Goal: Task Accomplishment & Management: Use online tool/utility

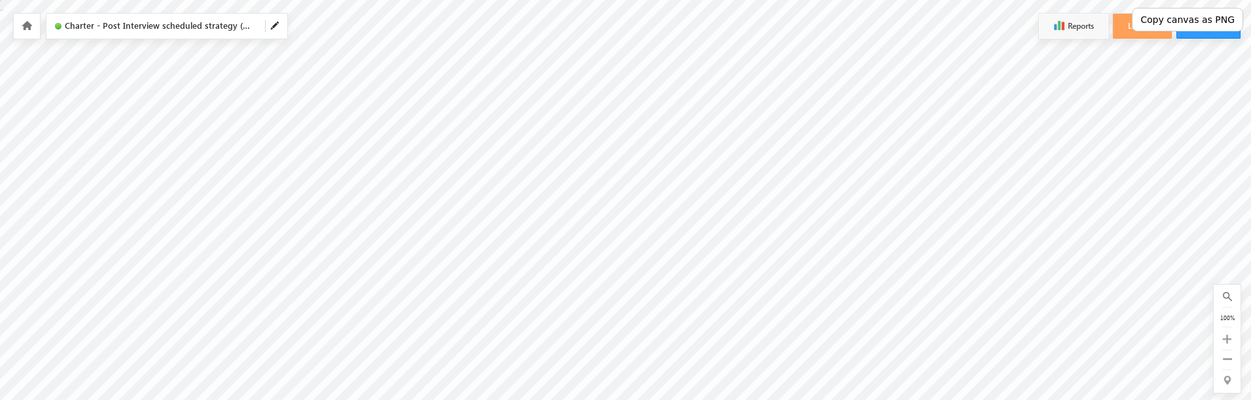
click at [1187, 22] on button "Copy canvas as PNG" at bounding box center [1187, 20] width 111 height 24
click at [1196, 22] on button "Copy canvas as PNG" at bounding box center [1187, 20] width 111 height 24
click at [1192, 22] on button "Copy canvas as PNG" at bounding box center [1187, 20] width 111 height 24
click at [26, 33] on div at bounding box center [27, 26] width 26 height 25
click at [22, 26] on icon at bounding box center [27, 25] width 10 height 9
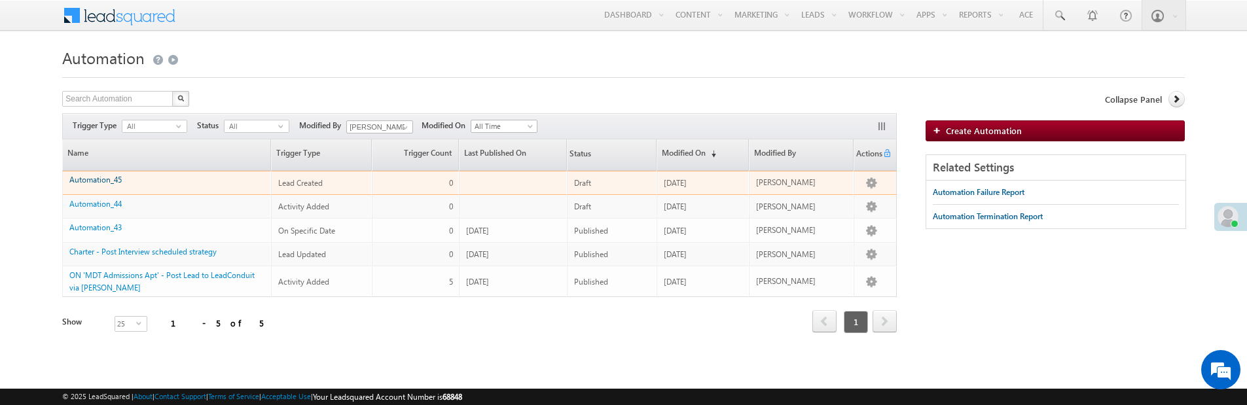
click at [93, 177] on link "Automation_45" at bounding box center [95, 180] width 52 height 10
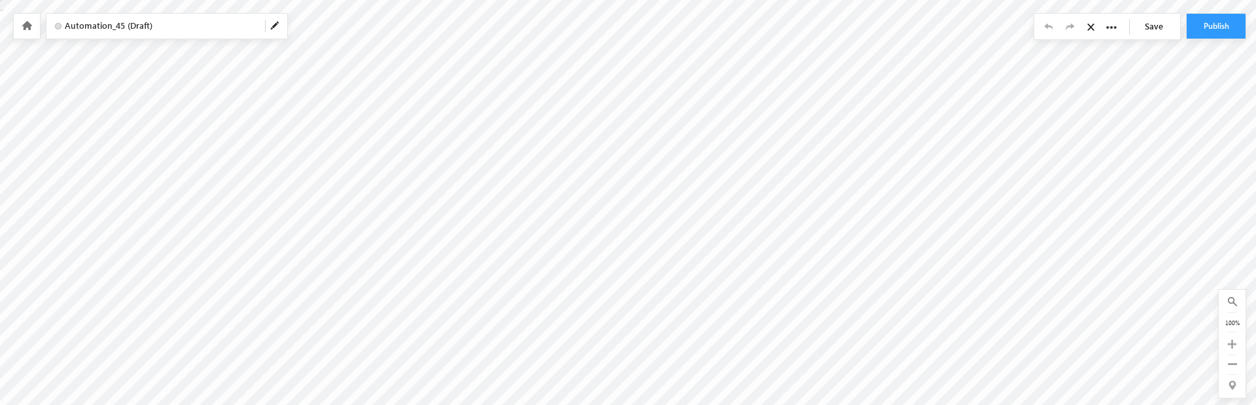
click at [31, 20] on link at bounding box center [26, 25] width 12 height 11
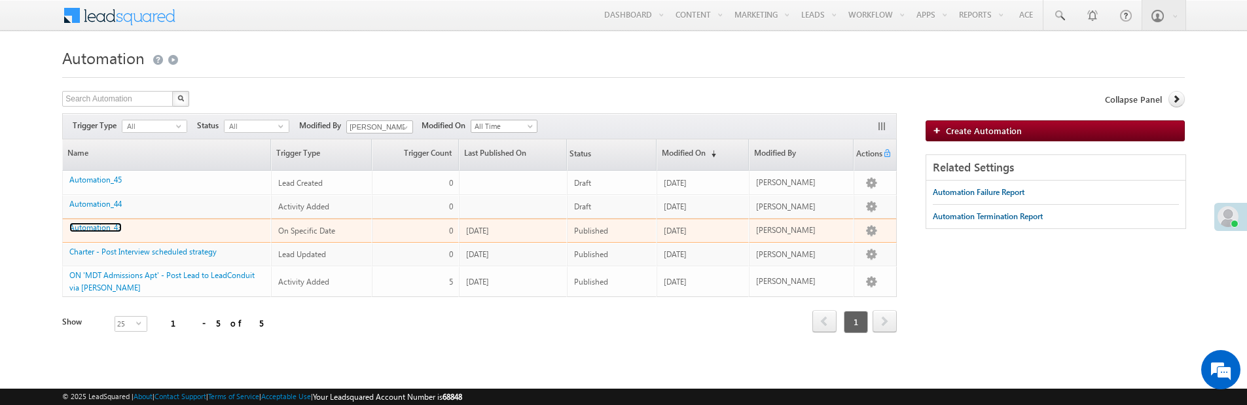
drag, startPoint x: 97, startPoint y: 231, endPoint x: 184, endPoint y: 90, distance: 166.0
click at [97, 230] on link "Automation_43" at bounding box center [95, 228] width 52 height 10
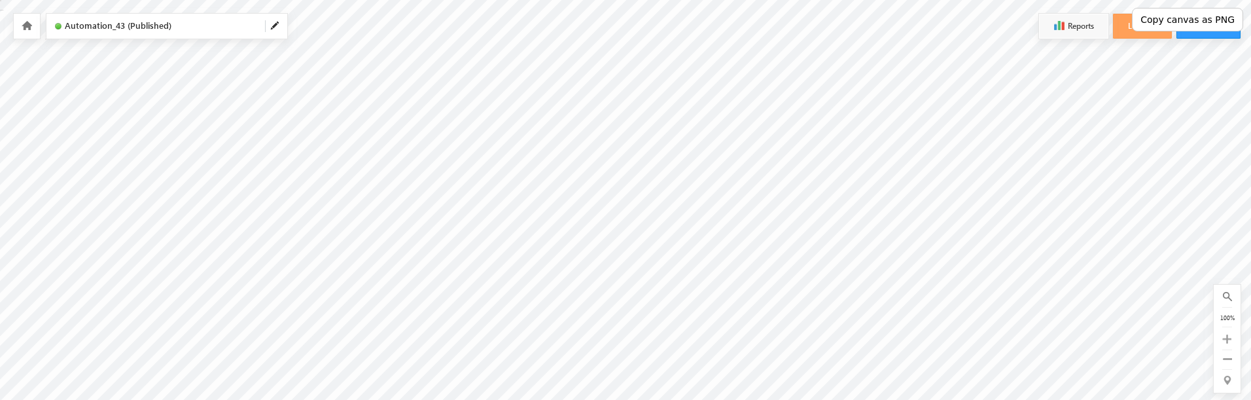
click at [1186, 21] on button "Copy canvas as PNG" at bounding box center [1187, 20] width 111 height 24
